Goal: Information Seeking & Learning: Learn about a topic

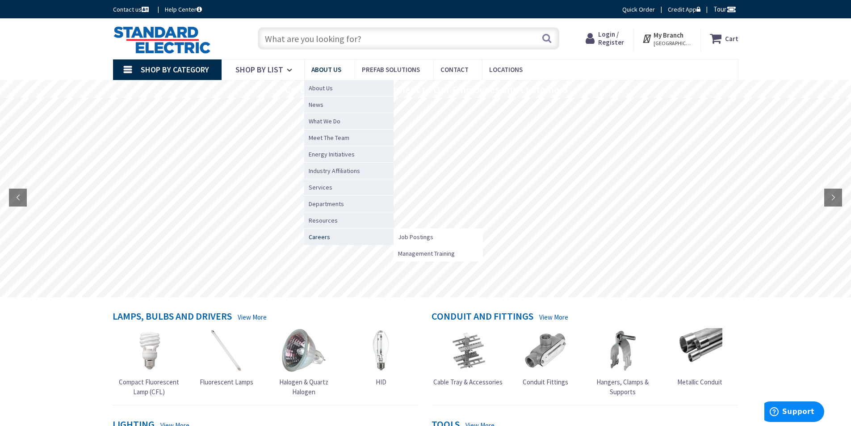
click at [318, 238] on span "Careers" at bounding box center [319, 236] width 21 height 9
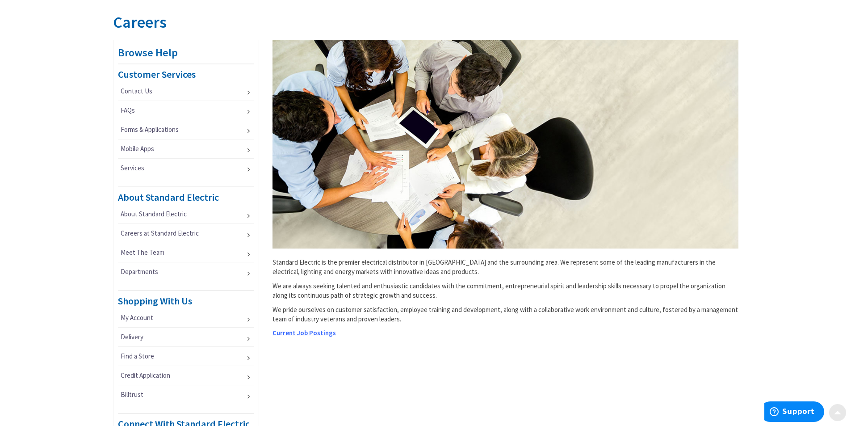
scroll to position [134, 0]
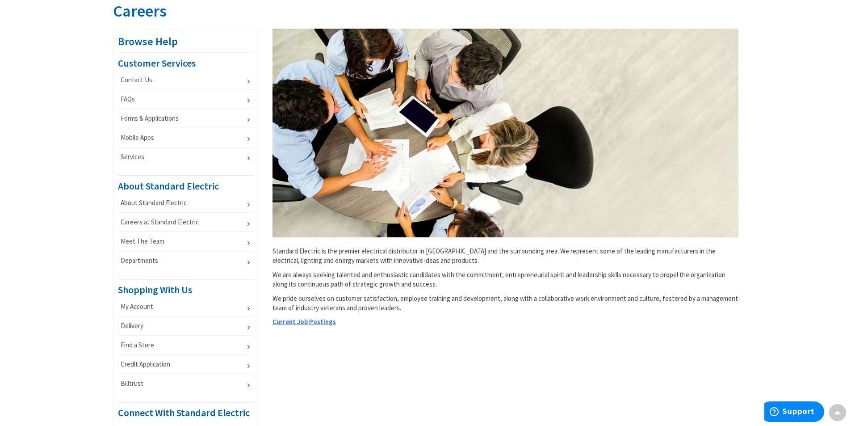
click at [159, 226] on link "Careers at Standard Electric" at bounding box center [186, 222] width 137 height 19
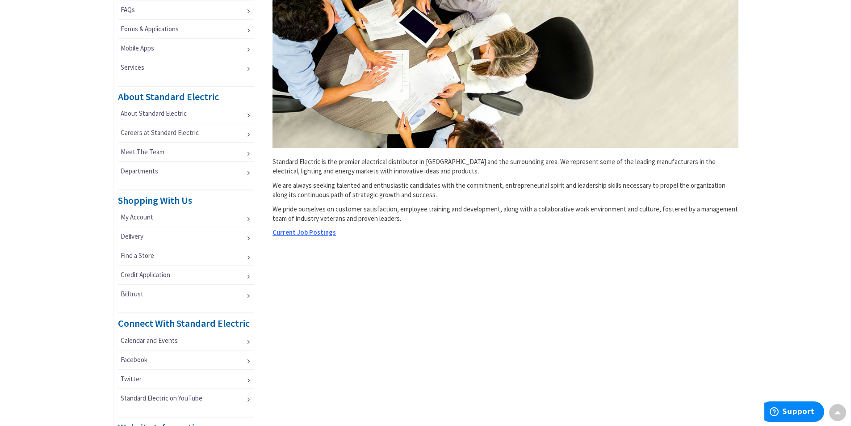
click at [292, 231] on span "Current Job Postings" at bounding box center [304, 232] width 63 height 8
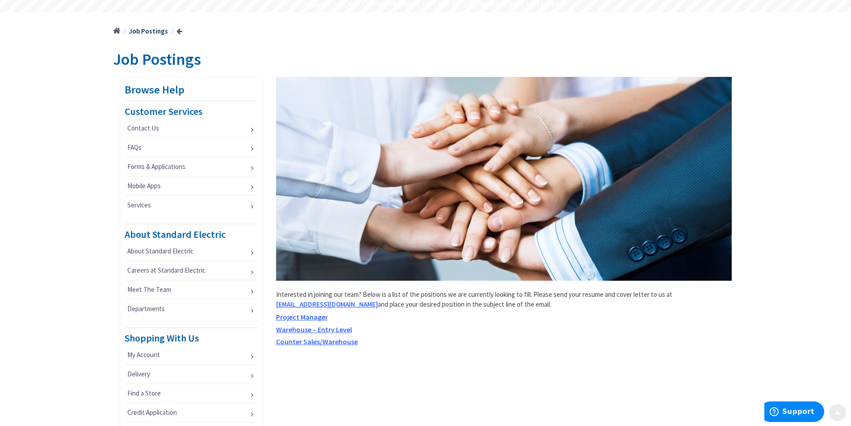
scroll to position [89, 0]
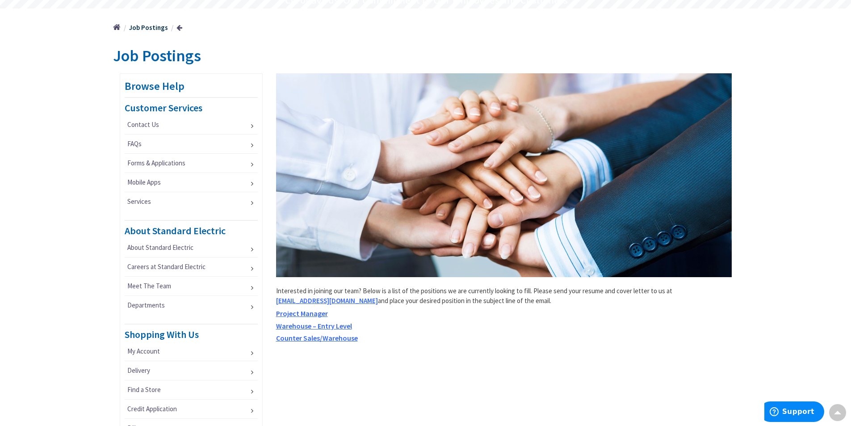
click at [331, 336] on span "Counter Sales/Warehouse" at bounding box center [317, 337] width 82 height 9
click at [311, 325] on span "Warehouse – Entry Level" at bounding box center [314, 325] width 76 height 9
click at [348, 339] on span "Counter Sales/Warehouse" at bounding box center [317, 337] width 82 height 9
